Goal: Task Accomplishment & Management: Manage account settings

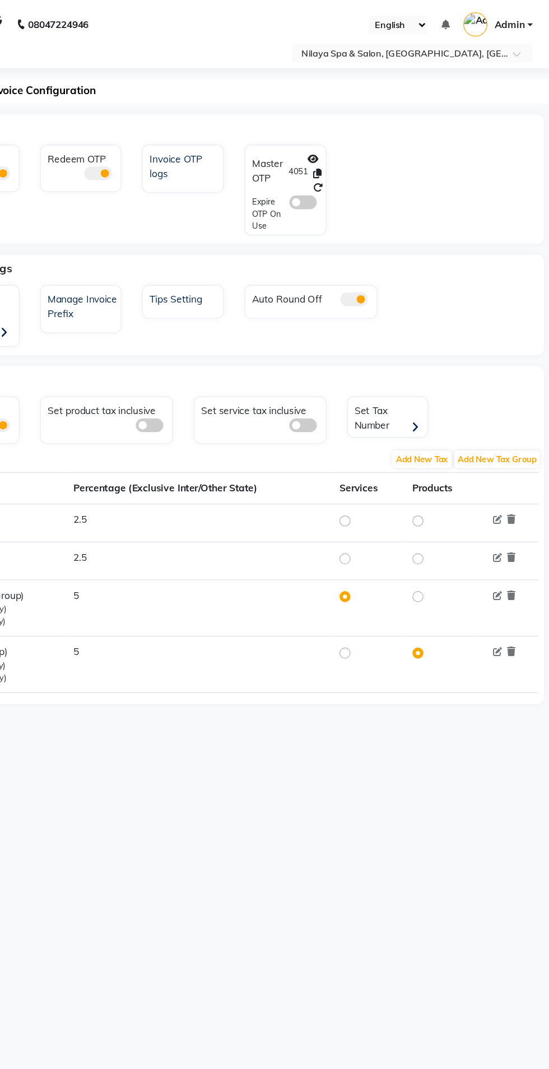
click at [485, 45] on input "text" at bounding box center [425, 44] width 162 height 11
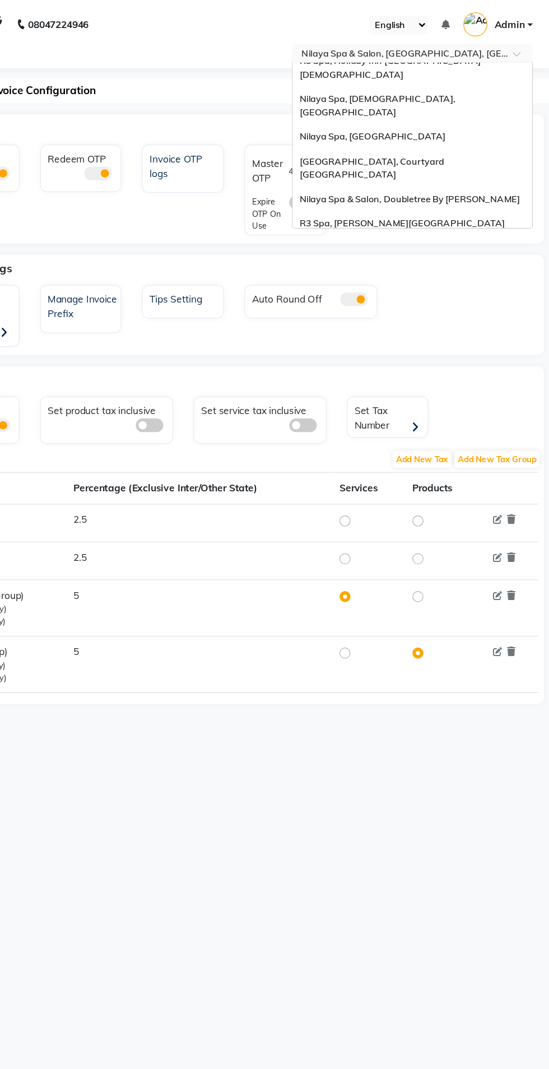
scroll to position [234, 0]
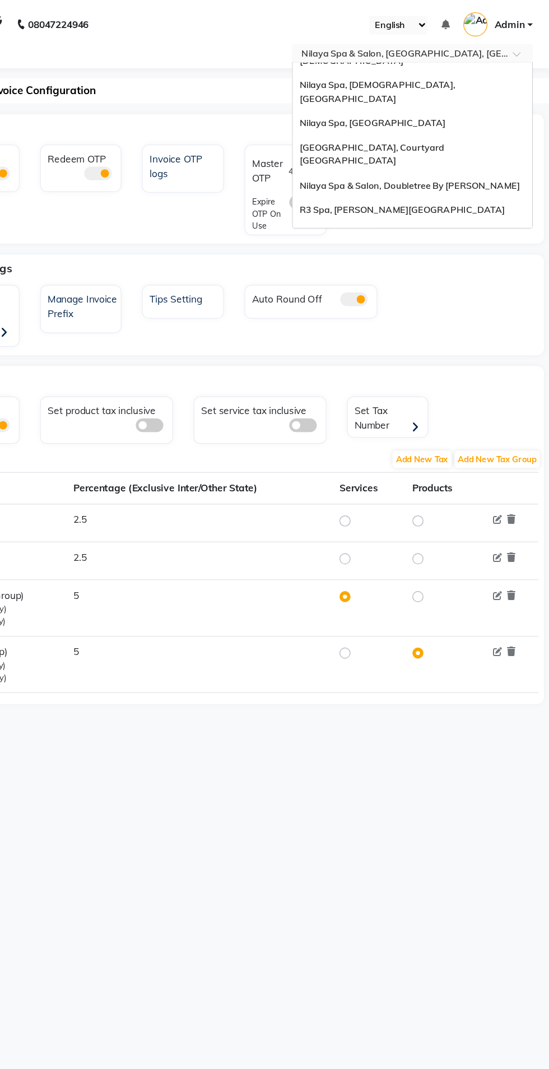
click at [486, 201] on div "Nilaya Spa - [GEOGRAPHIC_DATA], [GEOGRAPHIC_DATA]" at bounding box center [436, 216] width 195 height 31
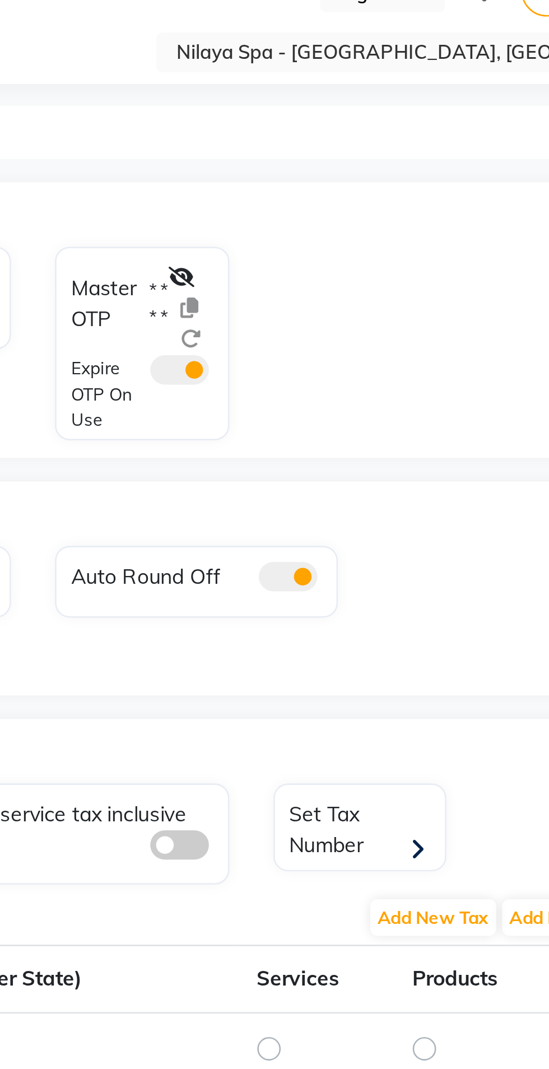
click at [352, 188] on span at bounding box center [347, 192] width 22 height 11
click at [336, 194] on input "checkbox" at bounding box center [336, 194] width 0 height 0
click at [357, 192] on span at bounding box center [347, 192] width 22 height 11
click at [336, 194] on input "checkbox" at bounding box center [336, 194] width 0 height 0
click at [348, 194] on span at bounding box center [347, 192] width 22 height 11
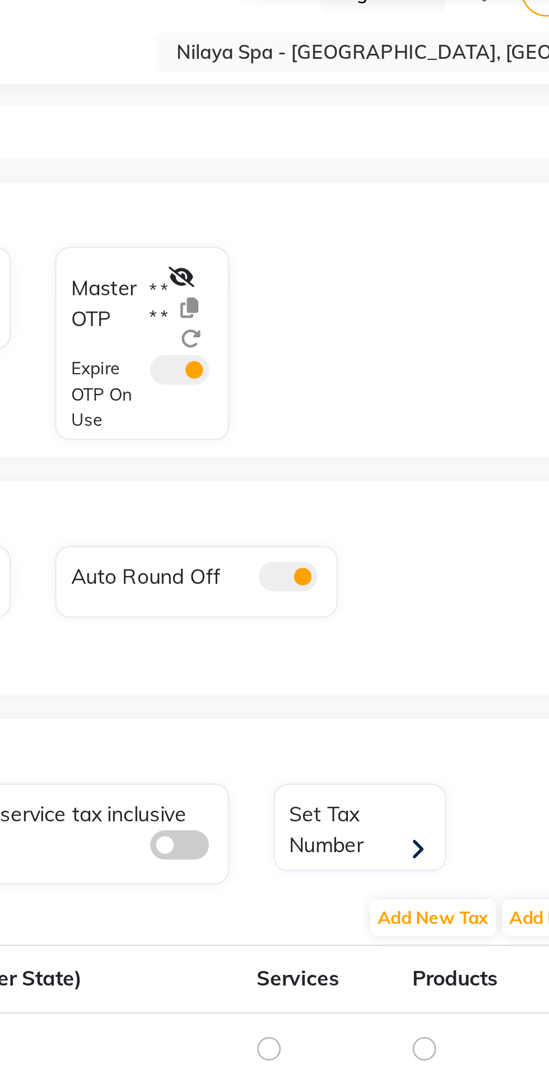
click at [336, 194] on input "checkbox" at bounding box center [336, 194] width 0 height 0
click at [350, 156] on icon at bounding box center [348, 157] width 10 height 8
click at [360, 169] on icon at bounding box center [359, 169] width 7 height 8
click at [445, 233] on div "OTP Invoice OTP Redeem OTP Invoice OTP logs Master OTP 3283 Expire OTP On Use O…" at bounding box center [291, 374] width 515 height 506
click at [451, 74] on input "text" at bounding box center [425, 72] width 162 height 11
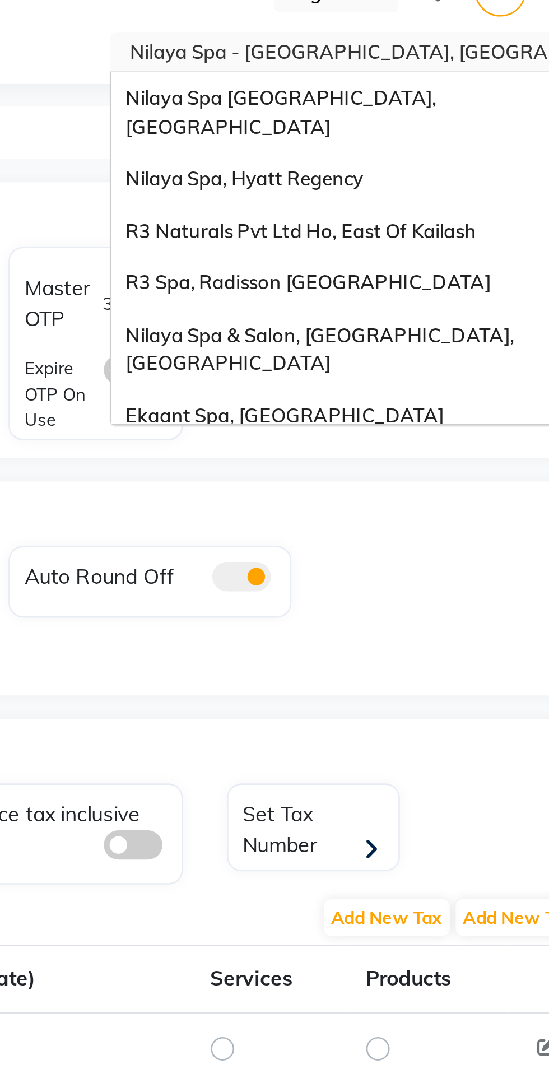
scroll to position [234, 0]
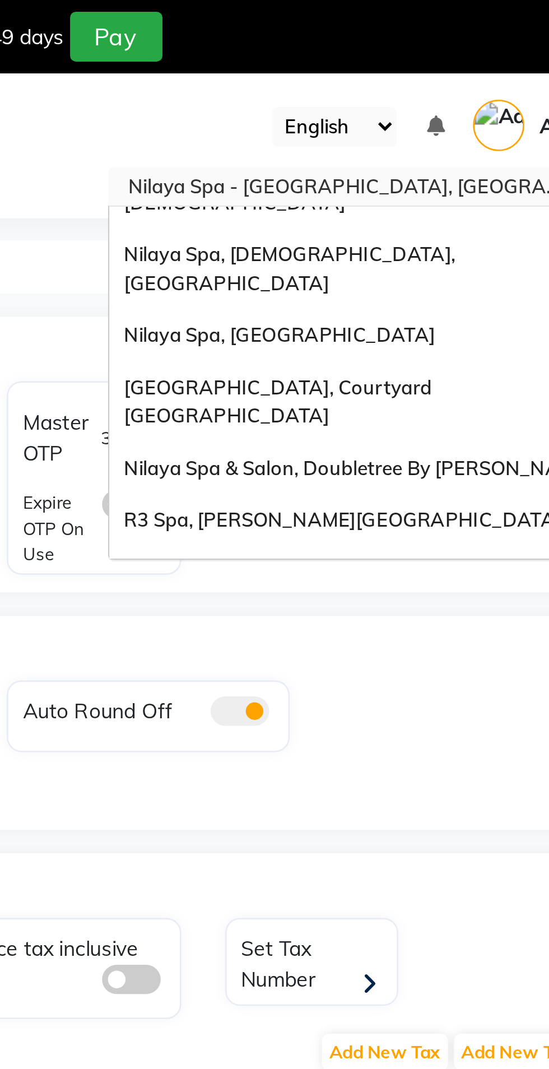
click at [485, 174] on span "Nilaya Spa & Salon, Doubletree By [PERSON_NAME]" at bounding box center [433, 178] width 179 height 9
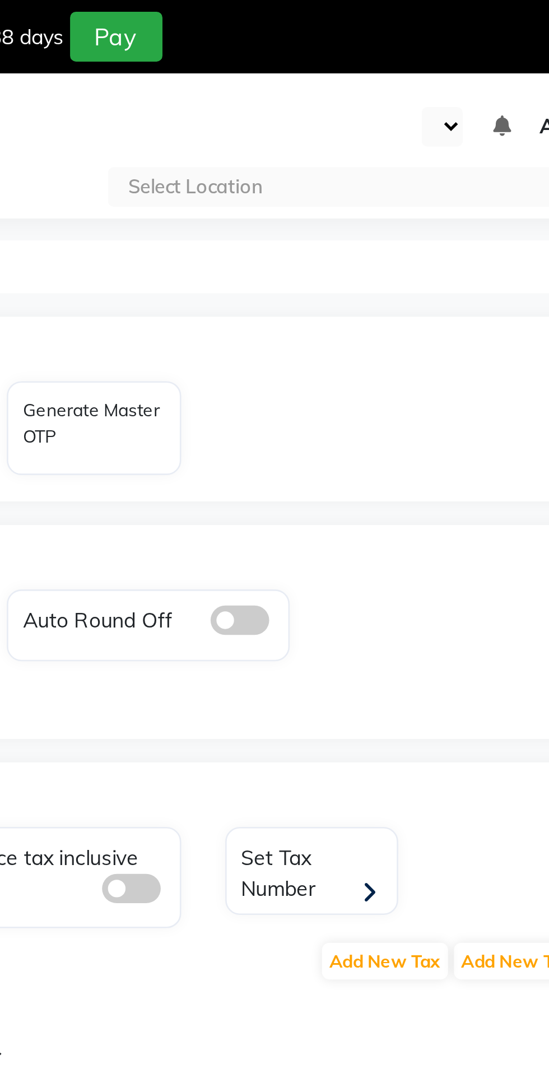
select select "en"
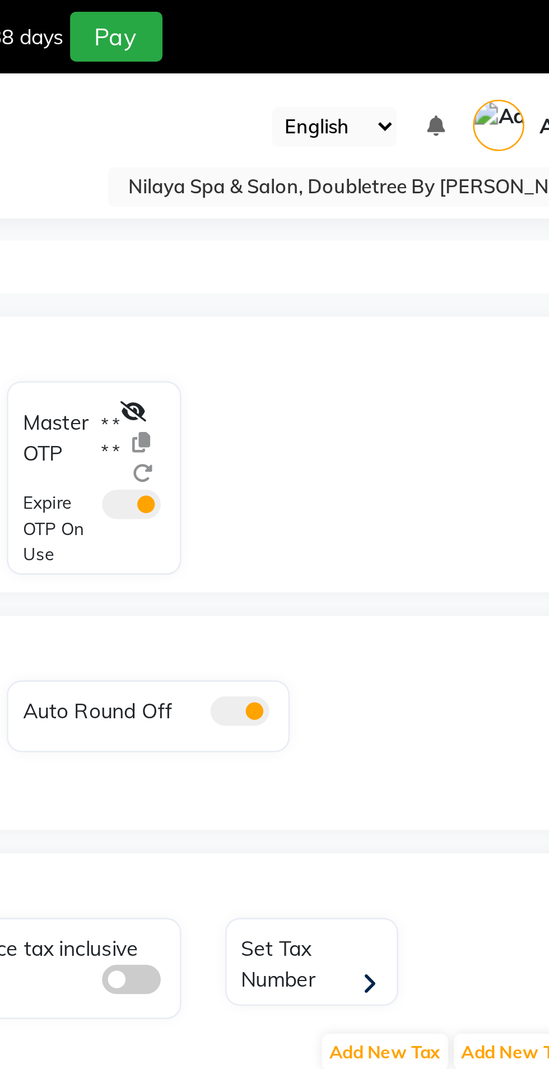
click at [348, 157] on icon at bounding box center [348, 157] width 10 height 8
click at [360, 167] on icon at bounding box center [359, 169] width 7 height 8
click at [474, 75] on input "text" at bounding box center [425, 72] width 162 height 11
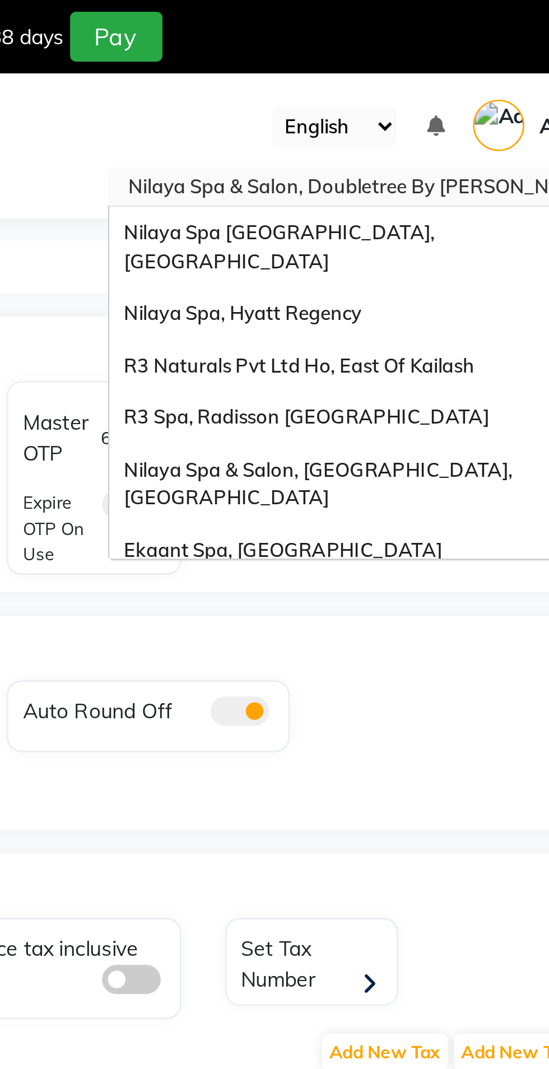
scroll to position [234, 0]
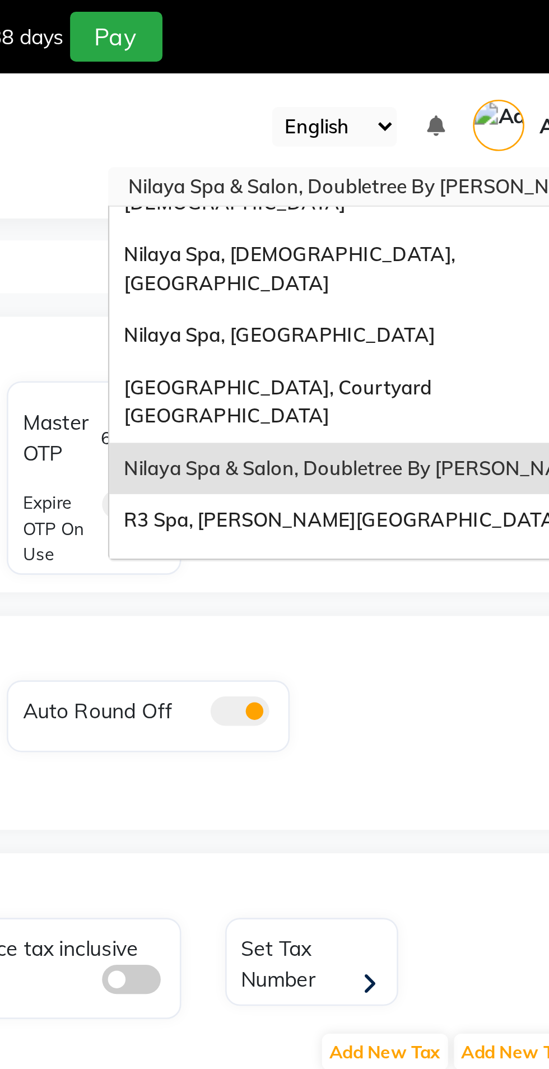
click at [486, 229] on div "Nilaya Spa - [GEOGRAPHIC_DATA], [GEOGRAPHIC_DATA]" at bounding box center [436, 244] width 195 height 31
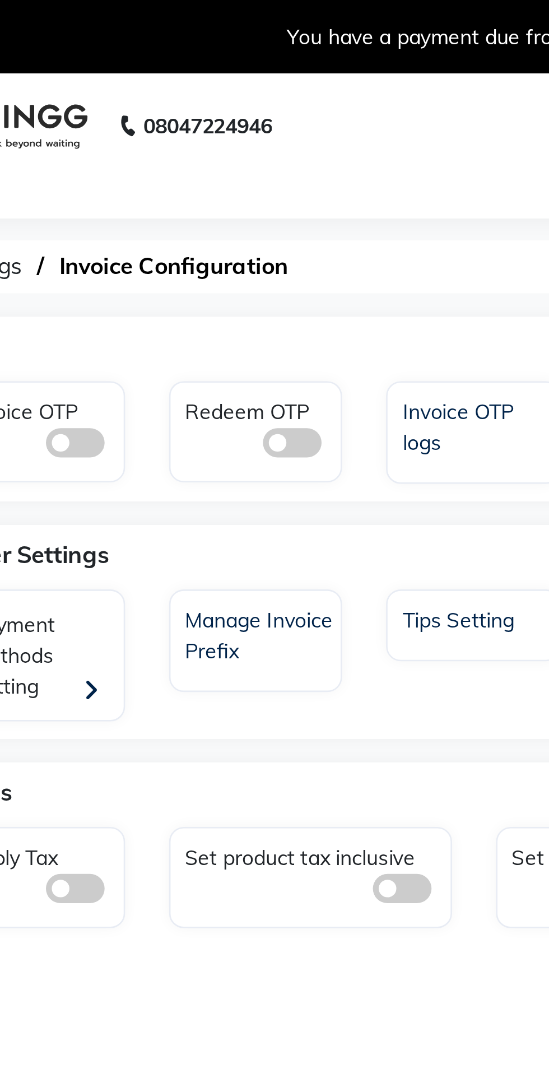
select select "en"
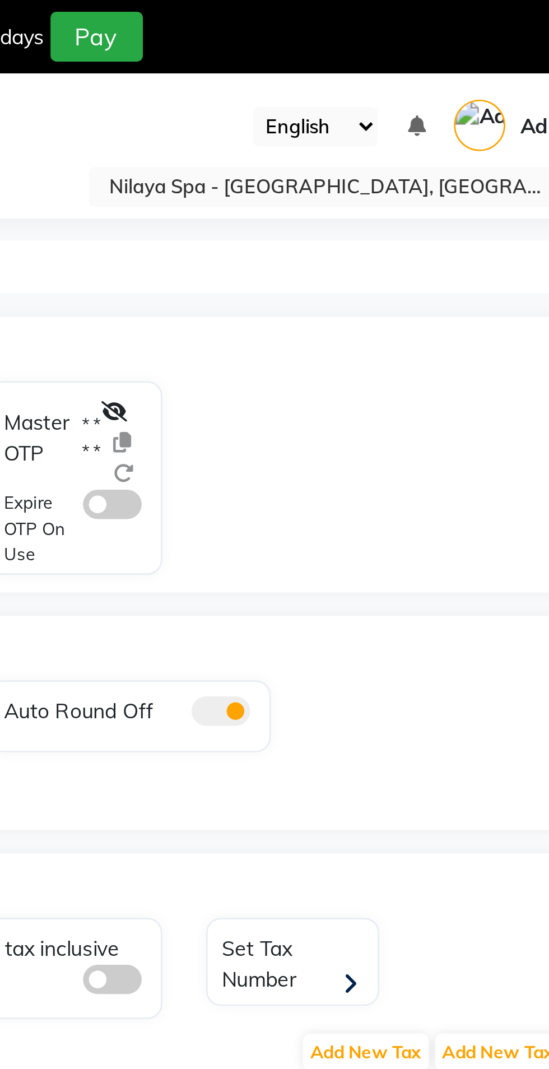
click at [346, 159] on icon at bounding box center [348, 157] width 10 height 8
click at [360, 179] on icon at bounding box center [360, 181] width 8 height 8
click at [360, 170] on icon at bounding box center [359, 169] width 7 height 8
